Goal: Information Seeking & Learning: Learn about a topic

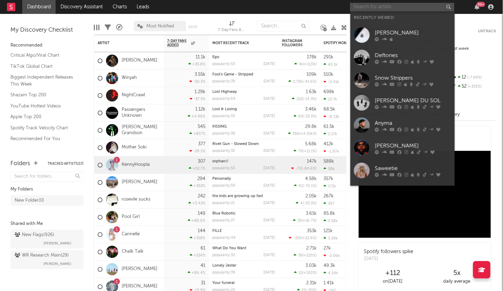
click at [375, 6] on input "text" at bounding box center [402, 7] width 104 height 9
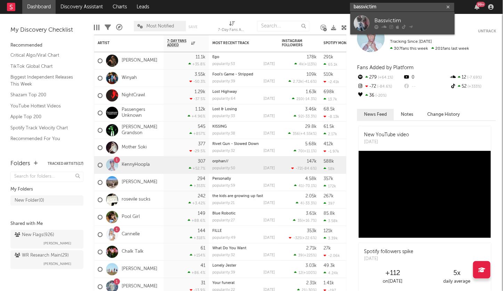
type input "bassvictim"
click at [374, 19] on link "Bassvictim" at bounding box center [403, 23] width 104 height 23
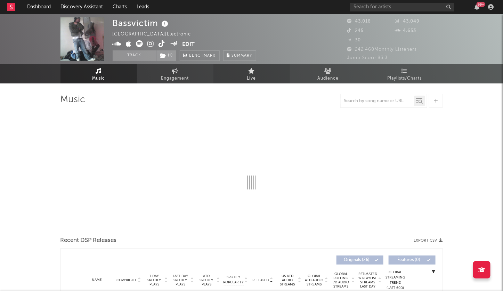
select select "6m"
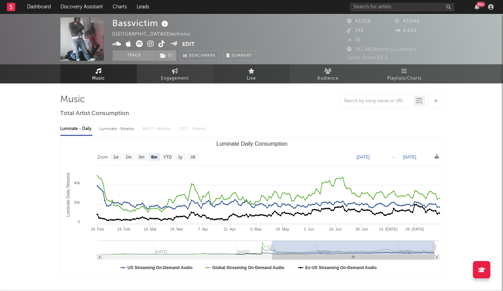
click at [258, 74] on link "Live" at bounding box center [252, 73] width 77 height 19
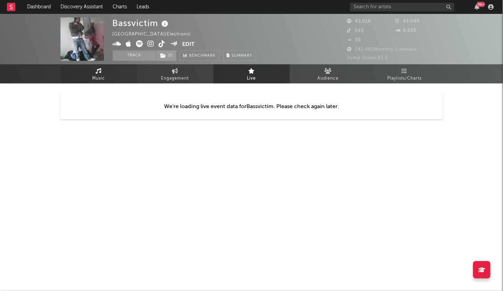
click at [115, 74] on link "Music" at bounding box center [99, 73] width 77 height 19
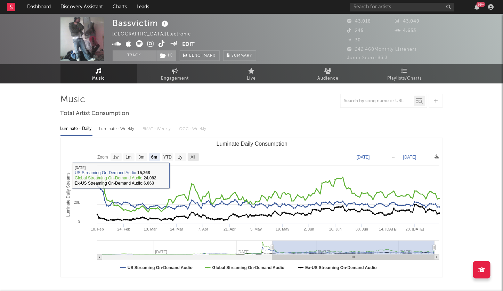
click at [197, 159] on rect "Luminate Daily Consumption" at bounding box center [193, 157] width 11 height 8
select select "All"
type input "[DATE]"
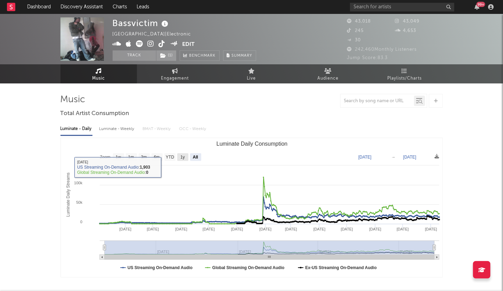
click at [187, 156] on rect "Luminate Daily Consumption" at bounding box center [182, 157] width 11 height 8
select select "1y"
type input "[DATE]"
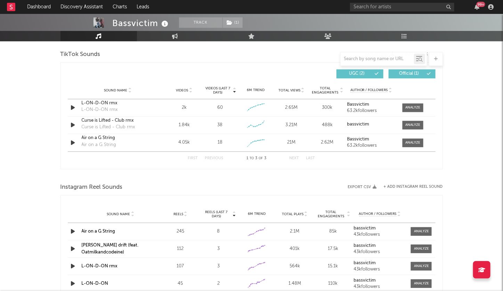
scroll to position [435, 0]
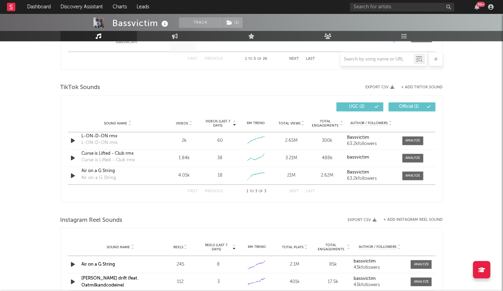
click at [235, 124] on icon at bounding box center [234, 122] width 3 height 3
click at [235, 124] on icon at bounding box center [234, 125] width 3 height 3
click at [303, 124] on icon at bounding box center [302, 125] width 3 height 3
